Goal: Navigation & Orientation: Find specific page/section

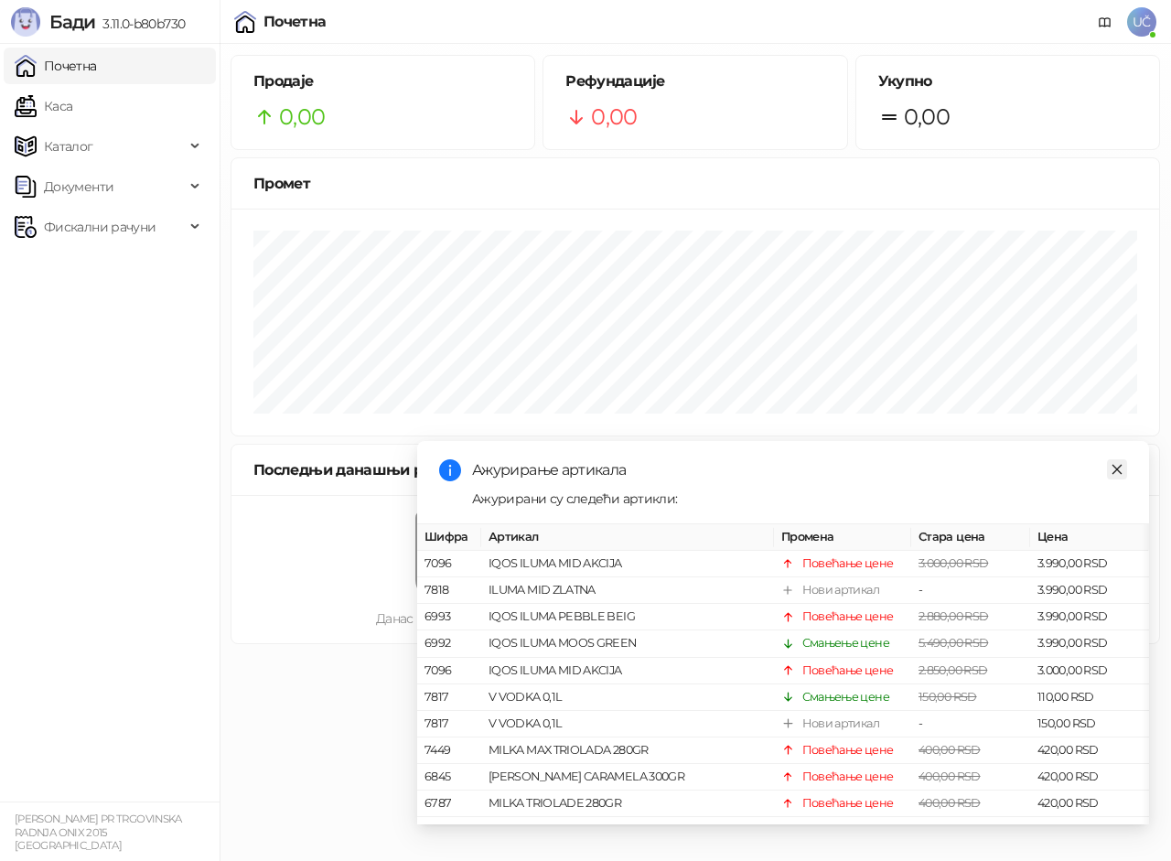
click at [1113, 466] on icon "close" at bounding box center [1116, 469] width 13 height 13
